Goal: Task Accomplishment & Management: Manage account settings

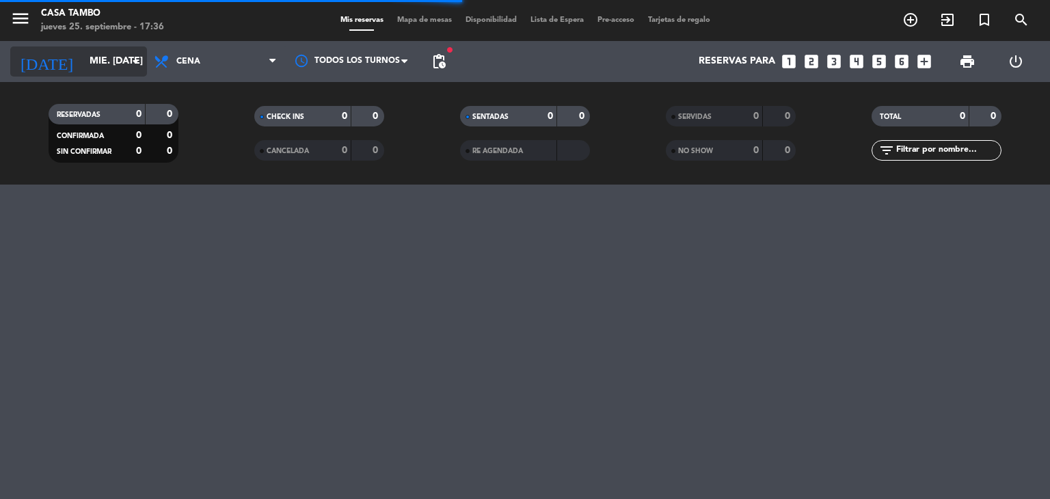
click at [133, 57] on icon "arrow_drop_down" at bounding box center [135, 61] width 16 height 16
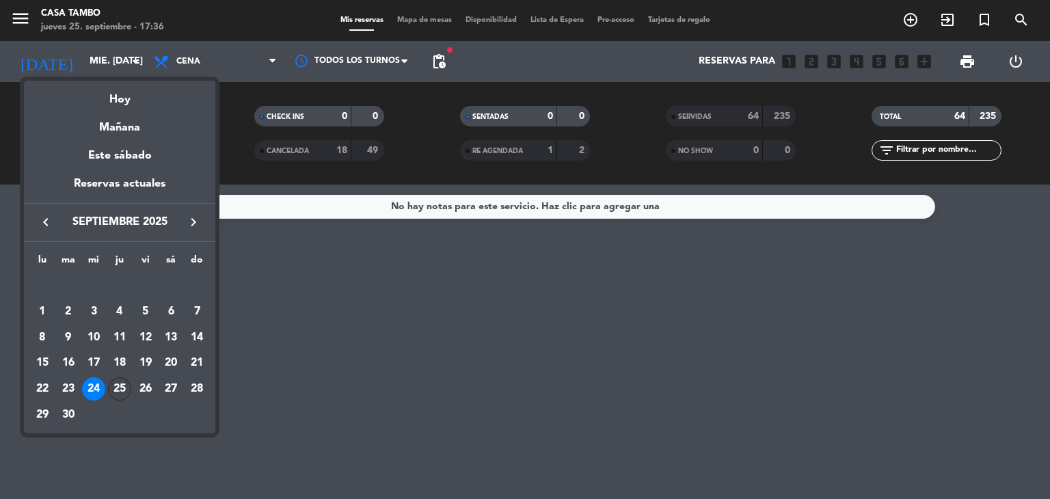
click at [124, 389] on div "25" at bounding box center [119, 389] width 23 height 23
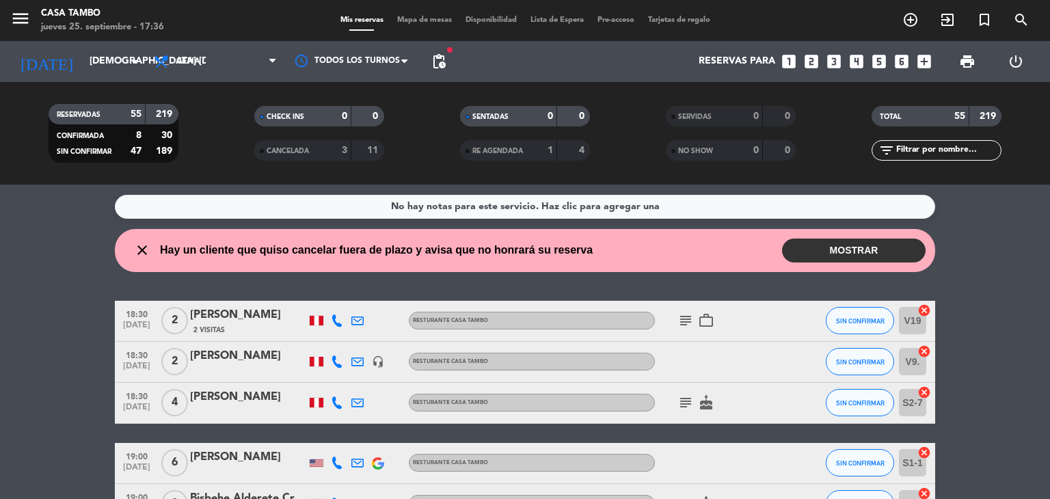
click at [875, 249] on button "MOSTRAR" at bounding box center [854, 251] width 144 height 24
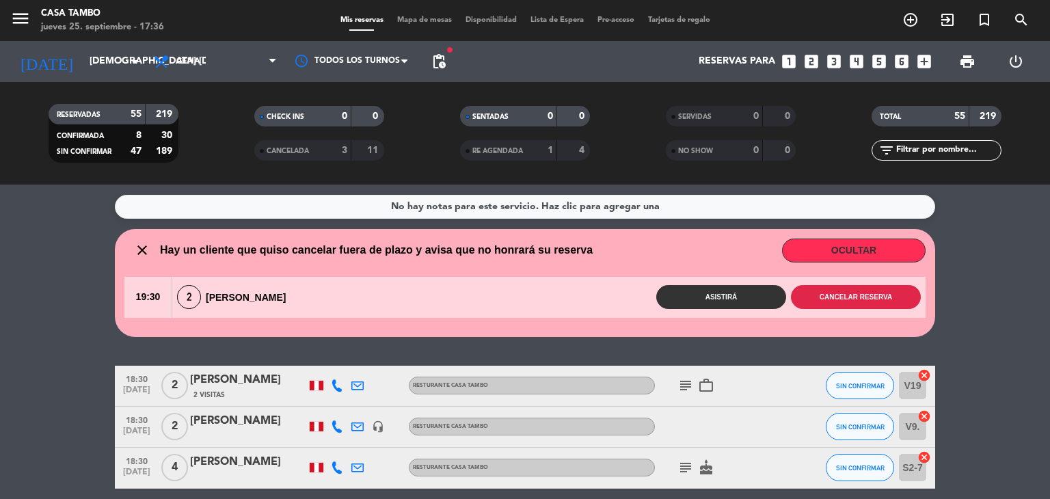
click at [859, 291] on button "Cancelar reserva" at bounding box center [856, 297] width 130 height 24
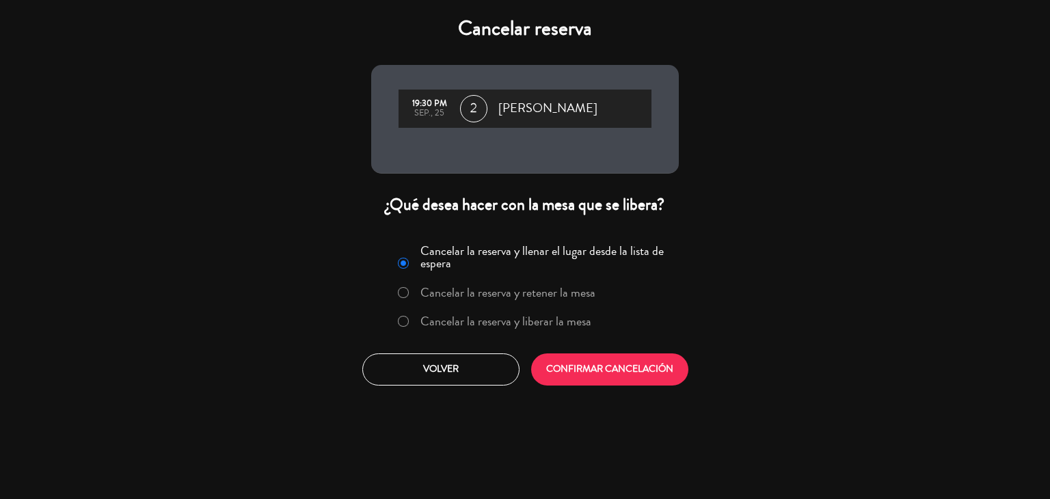
click at [543, 319] on label "Cancelar la reserva y liberar la mesa" at bounding box center [506, 321] width 171 height 12
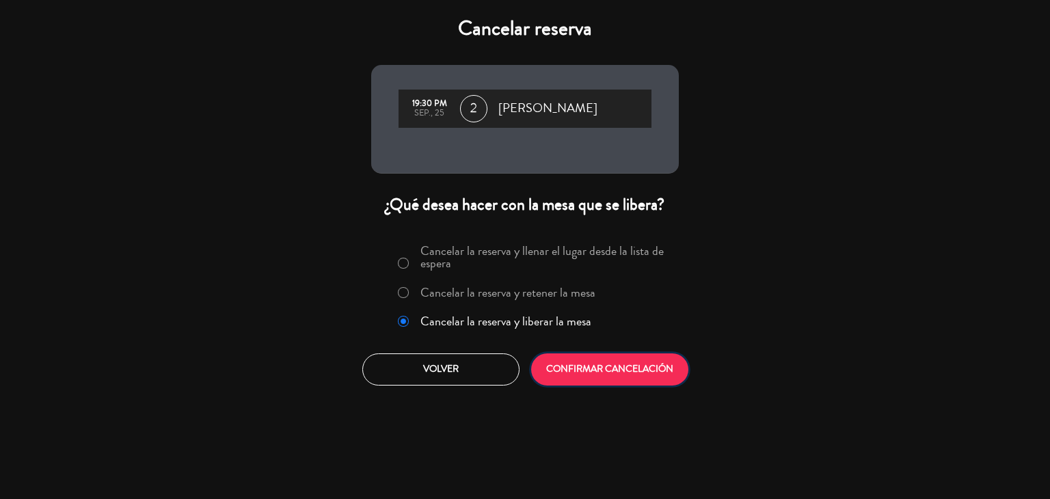
click at [626, 361] on button "CONFIRMAR CANCELACIÓN" at bounding box center [609, 370] width 157 height 32
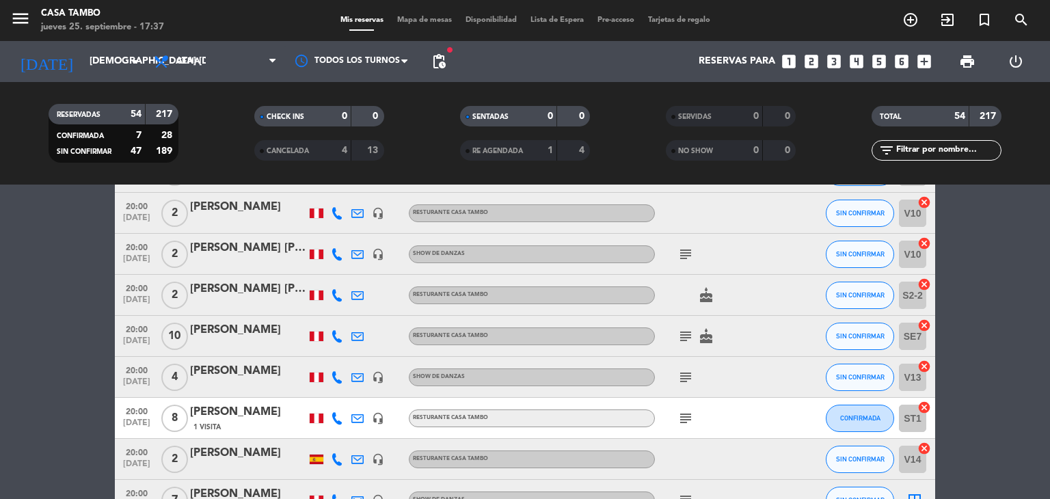
scroll to position [1836, 0]
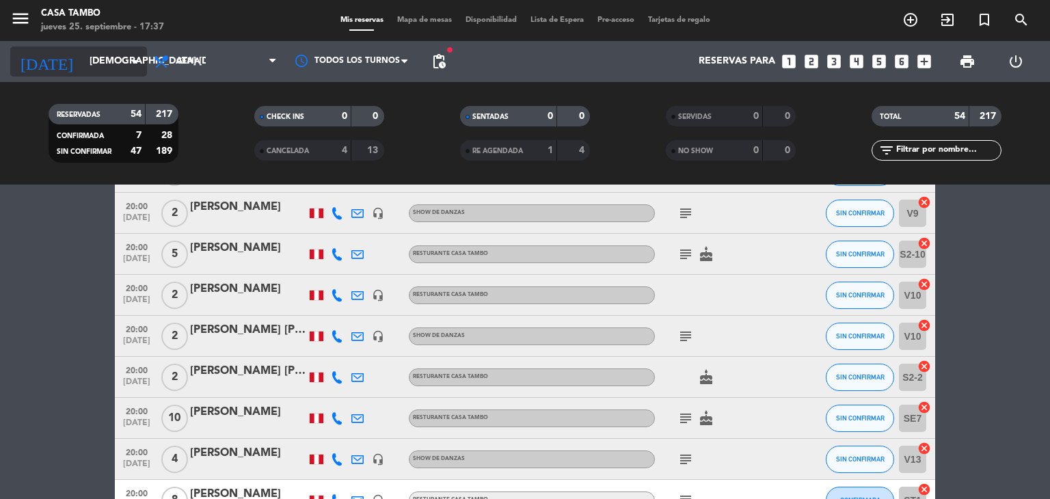
click at [126, 55] on input "[DEMOGRAPHIC_DATA] [DATE]" at bounding box center [148, 61] width 130 height 25
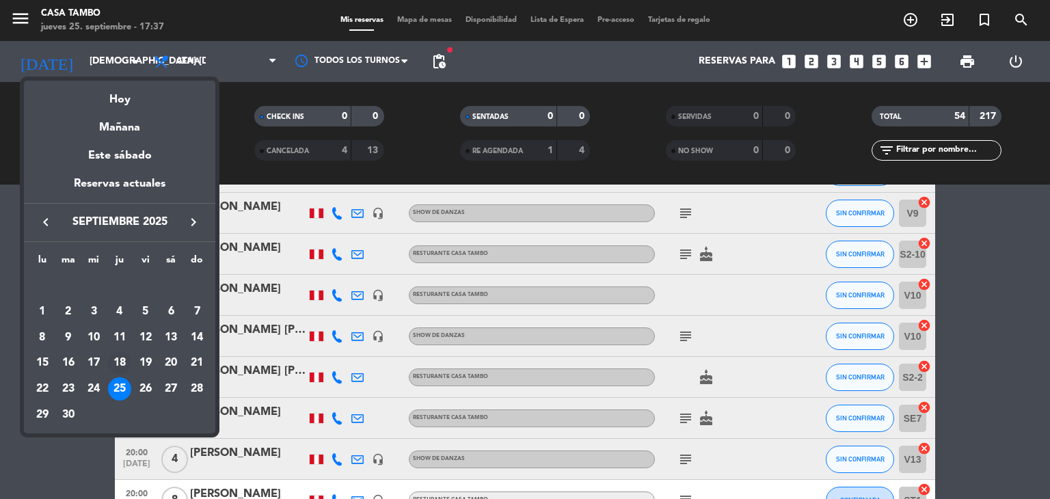
click at [116, 364] on div "18" at bounding box center [119, 363] width 23 height 23
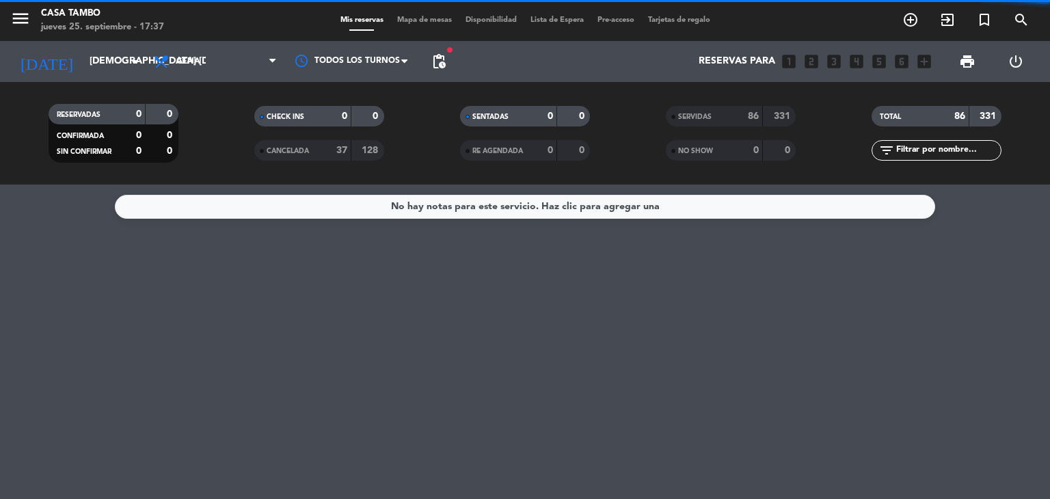
scroll to position [0, 0]
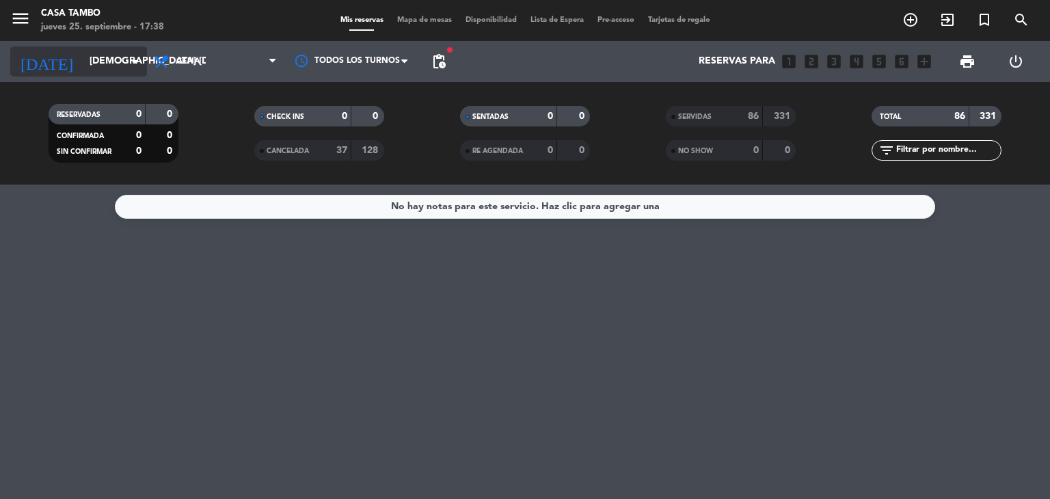
click at [131, 65] on icon "arrow_drop_down" at bounding box center [135, 61] width 16 height 16
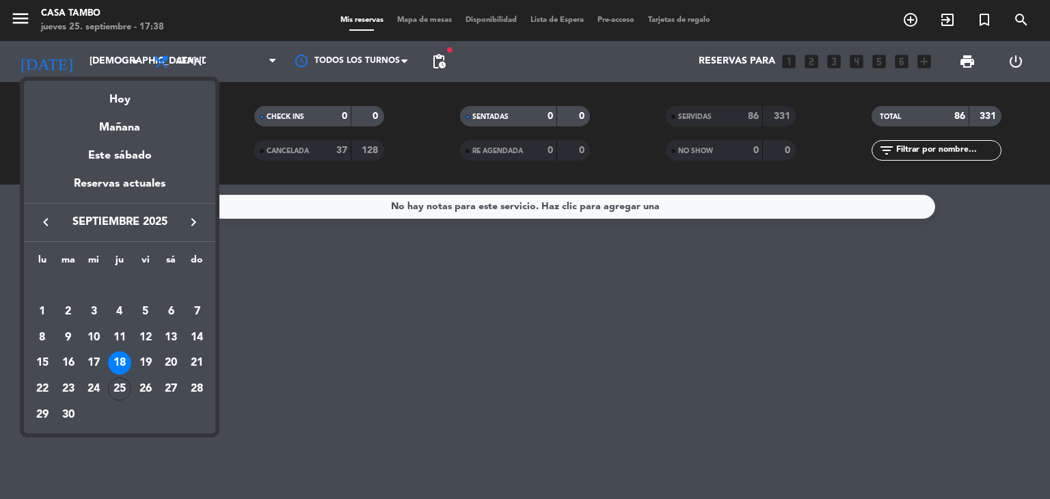
click at [120, 330] on div "11" at bounding box center [119, 337] width 23 height 23
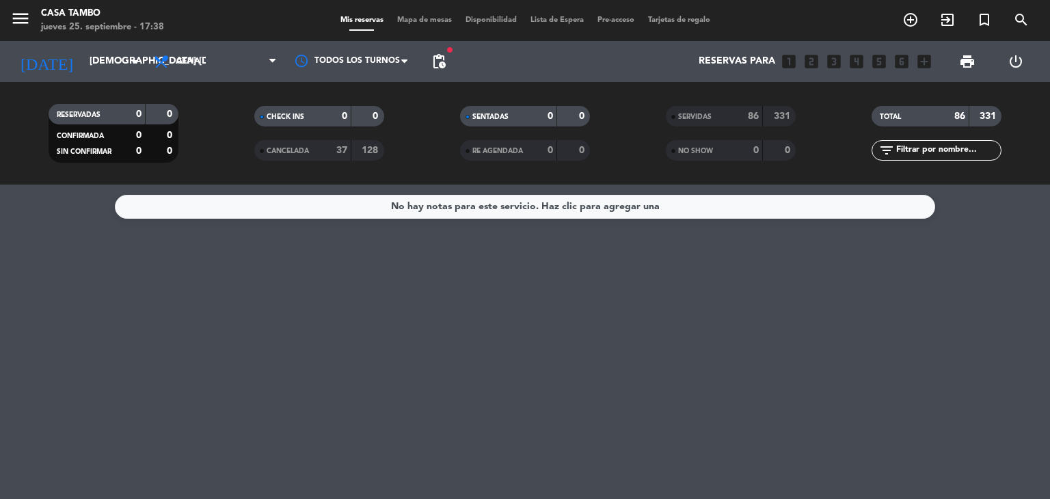
type input "[DEMOGRAPHIC_DATA] [DATE]"
click at [137, 64] on icon "arrow_drop_down" at bounding box center [135, 61] width 16 height 16
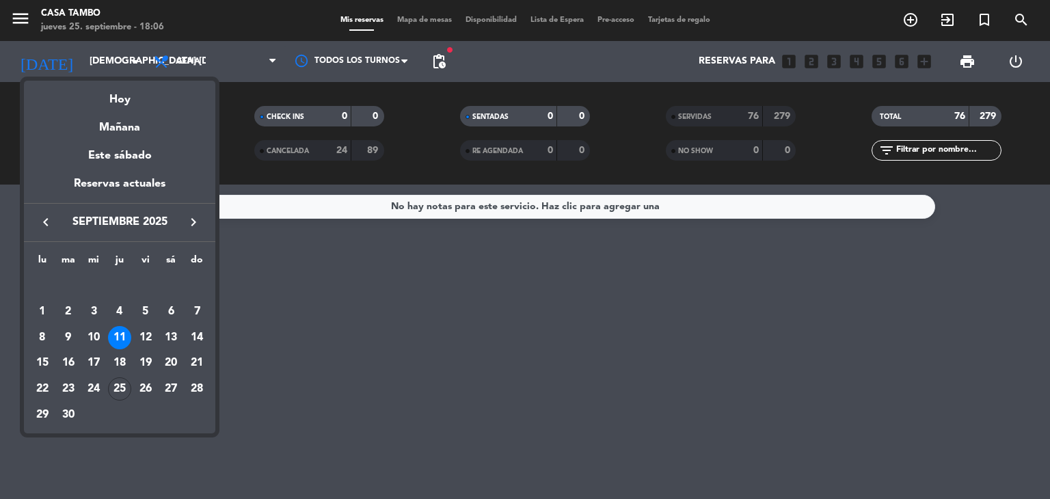
click at [1020, 17] on div at bounding box center [525, 249] width 1050 height 499
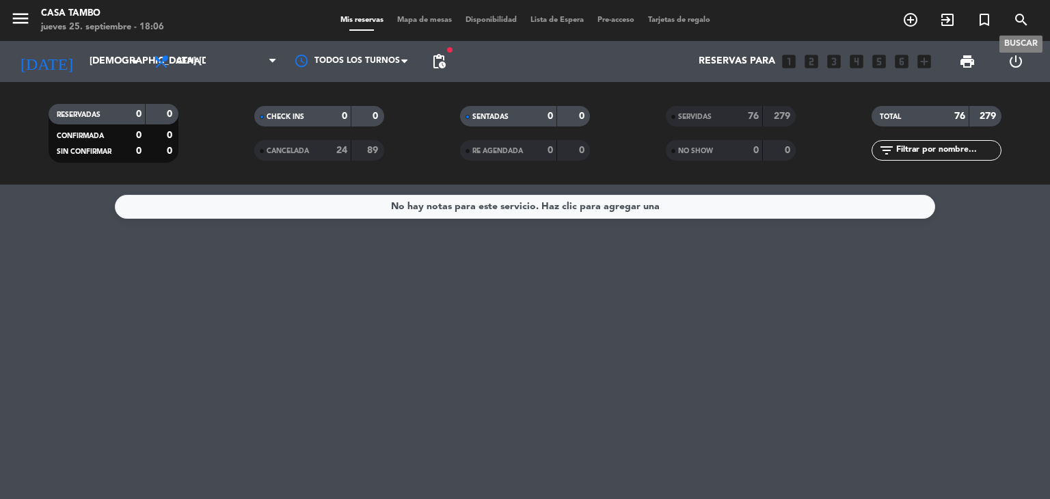
click at [1020, 17] on icon "search" at bounding box center [1022, 20] width 16 height 16
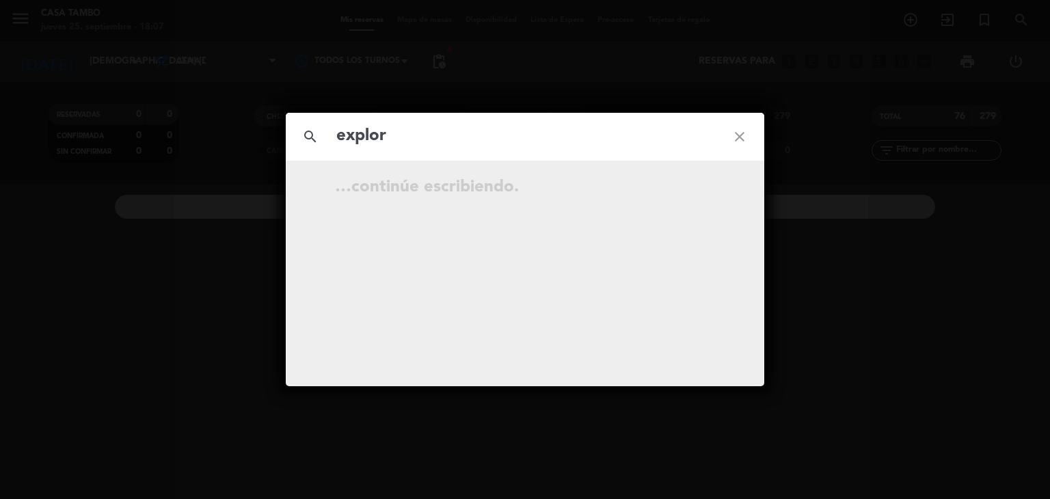
type input "explor"
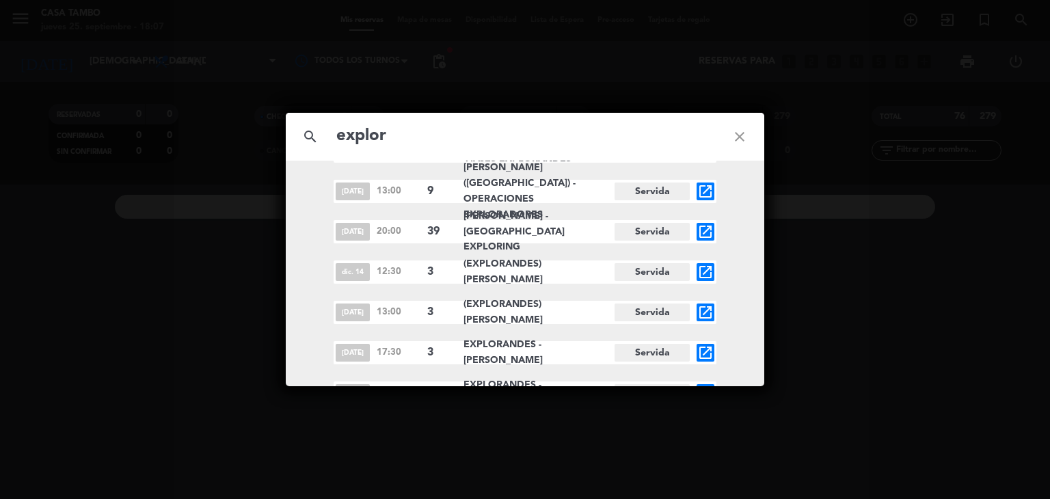
scroll to position [137, 0]
